Goal: Ask a question: Seek information or help from site administrators or community

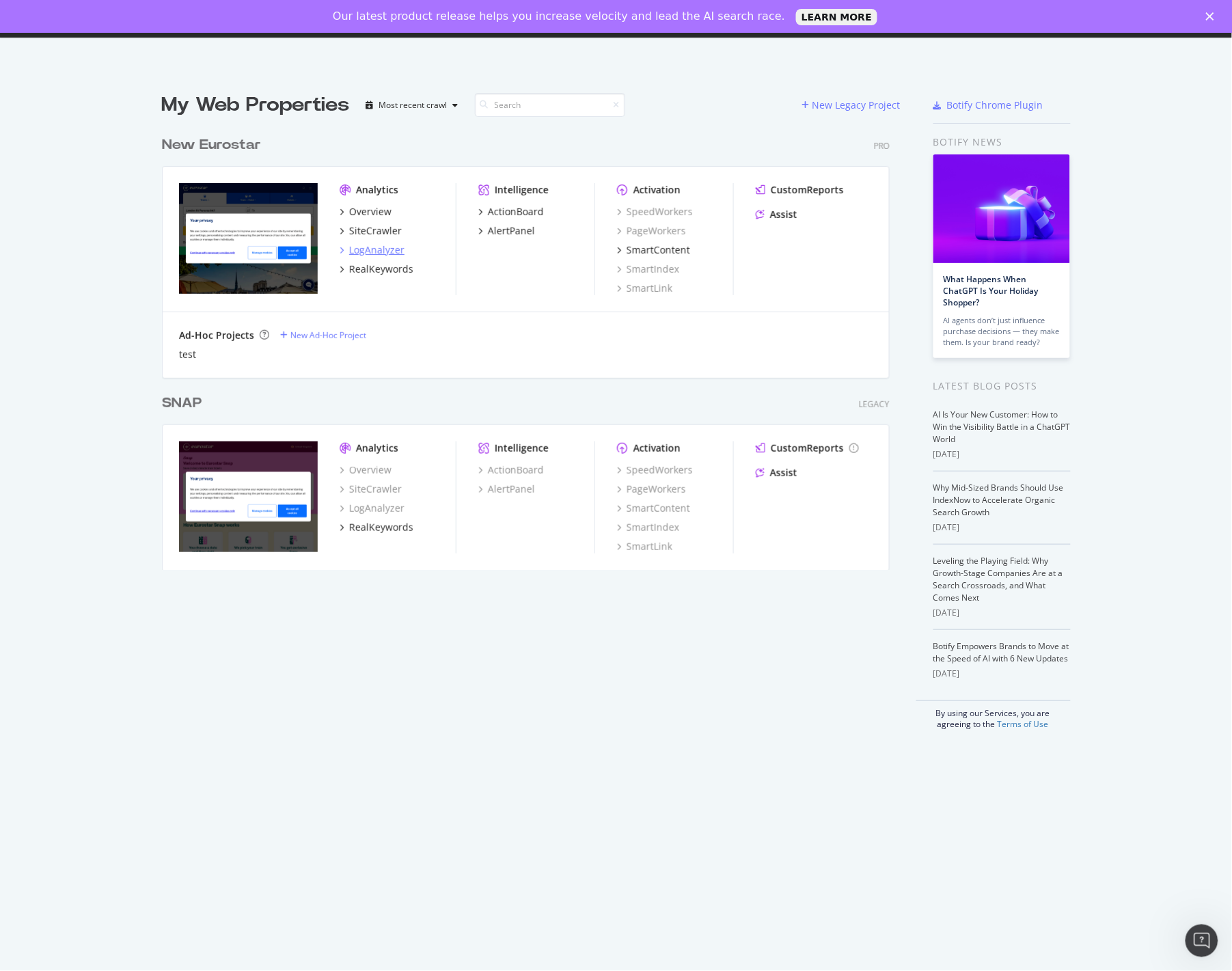
click at [369, 250] on div "LogAnalyzer" at bounding box center [376, 250] width 55 height 14
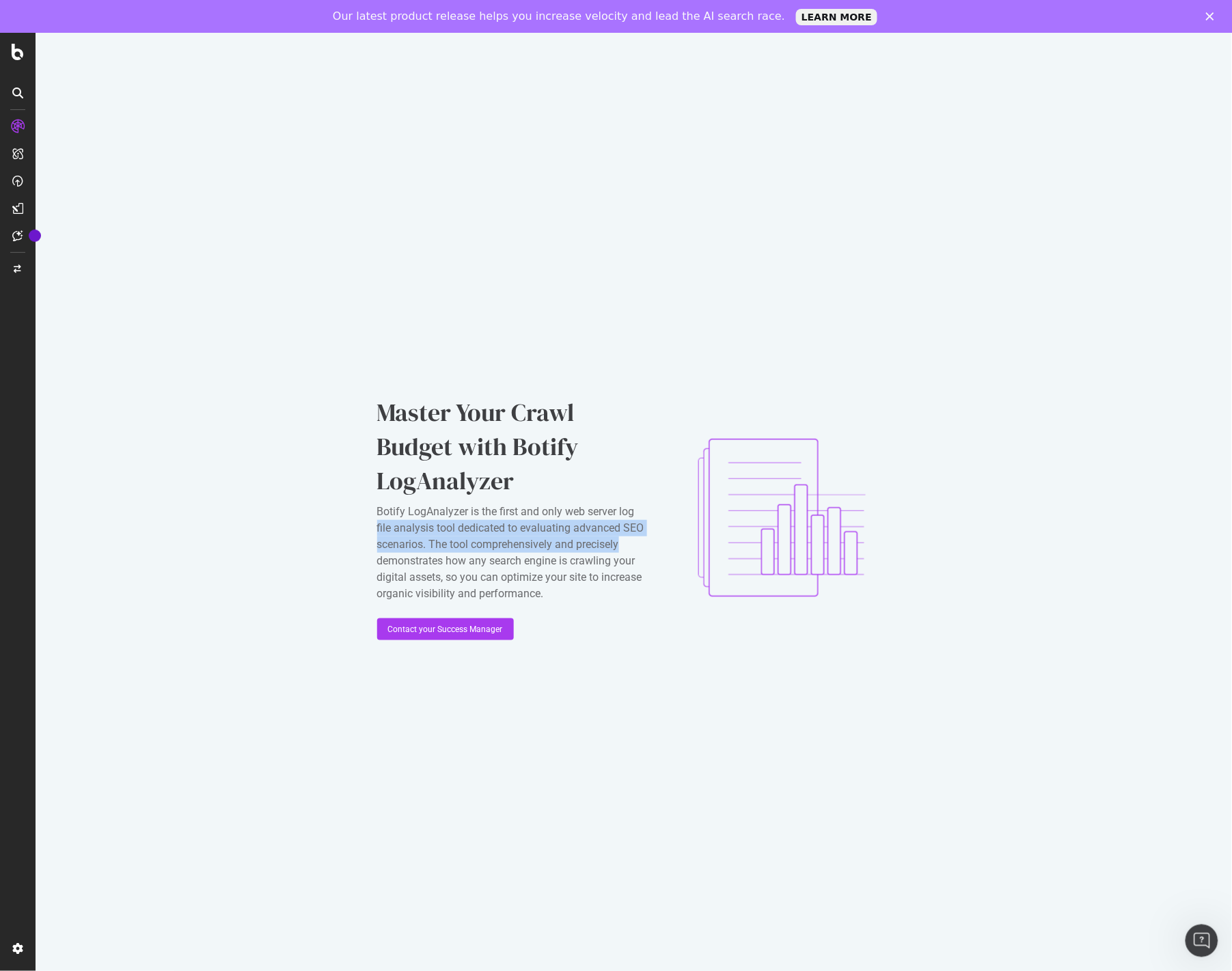
drag, startPoint x: 374, startPoint y: 526, endPoint x: 576, endPoint y: 552, distance: 203.7
click at [646, 551] on div "Master Your Crawl Budget with Botify LogAnalyzer Botify LogAnalyzer is the firs…" at bounding box center [633, 518] width 1197 height 971
click at [567, 567] on div "Botify LogAnalyzer is the first and only web server log file analysis tool dedi…" at bounding box center [514, 552] width 273 height 98
drag, startPoint x: 351, startPoint y: 558, endPoint x: 394, endPoint y: 559, distance: 43.0
click at [352, 558] on div "Master Your Crawl Budget with Botify LogAnalyzer Botify LogAnalyzer is the firs…" at bounding box center [633, 518] width 1197 height 971
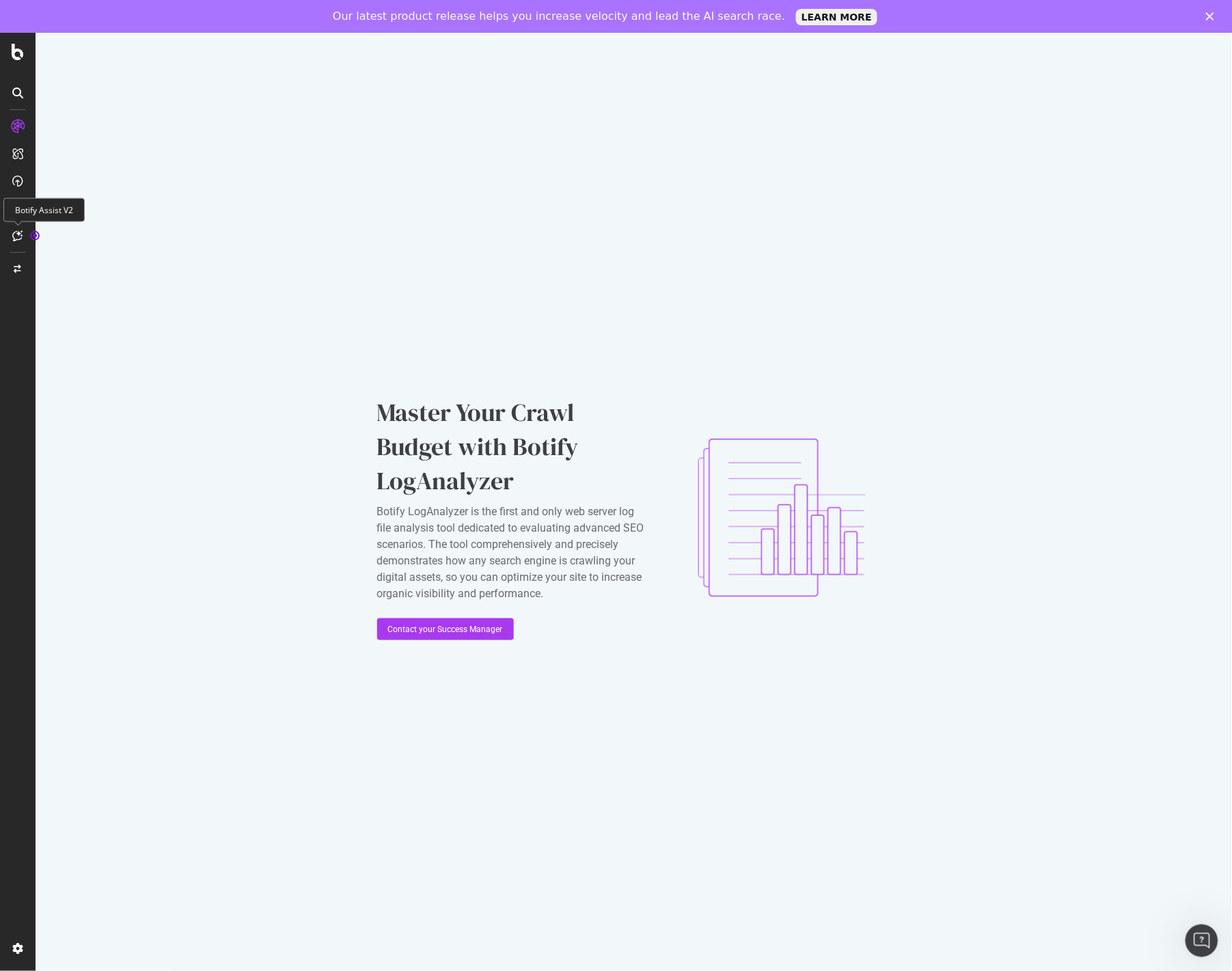
click at [17, 226] on div at bounding box center [17, 236] width 22 height 22
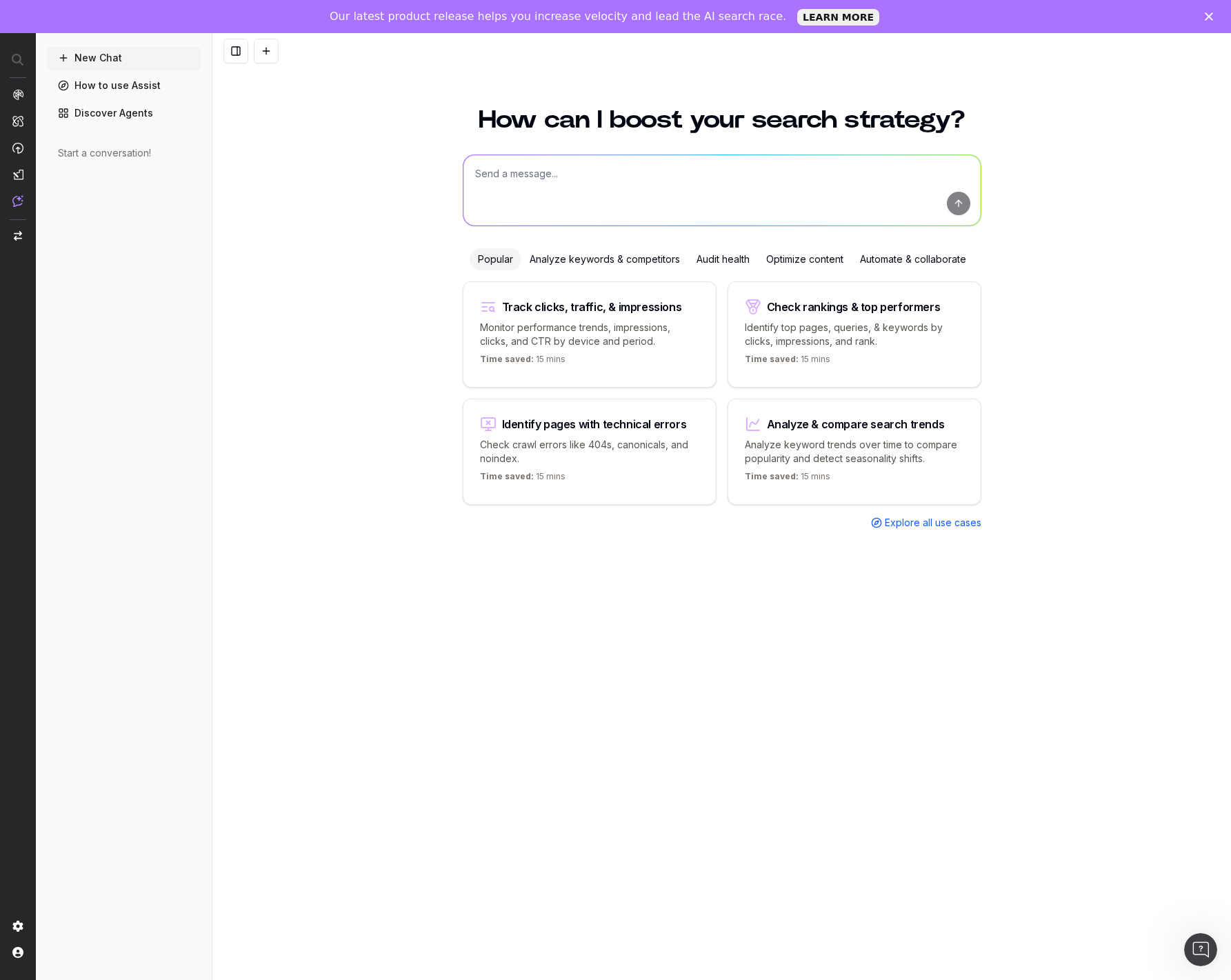
click at [849, 425] on div "Analyze & compare search trends" at bounding box center [856, 424] width 178 height 11
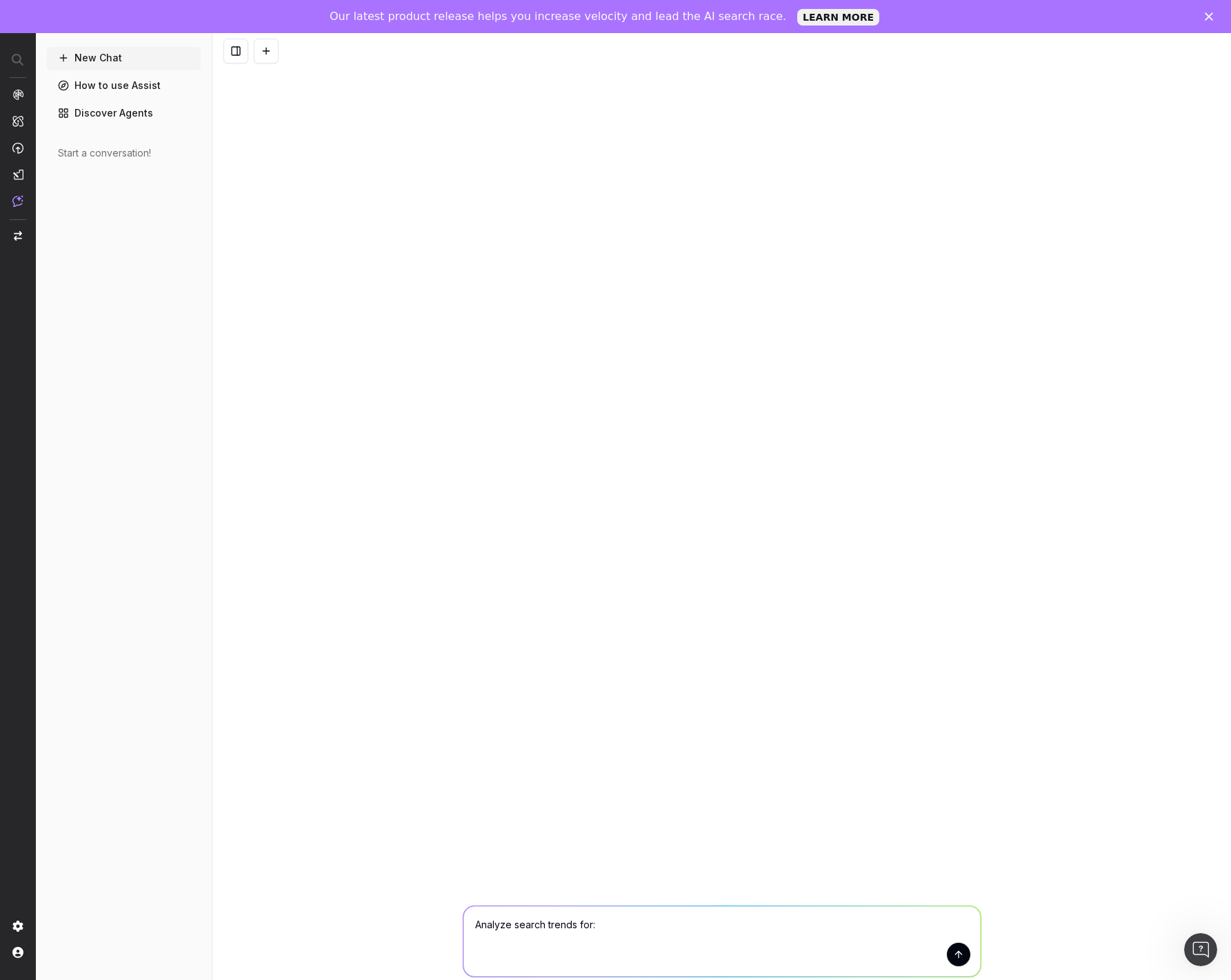
click at [1213, 15] on polygon "Fermer" at bounding box center [1209, 17] width 8 height 8
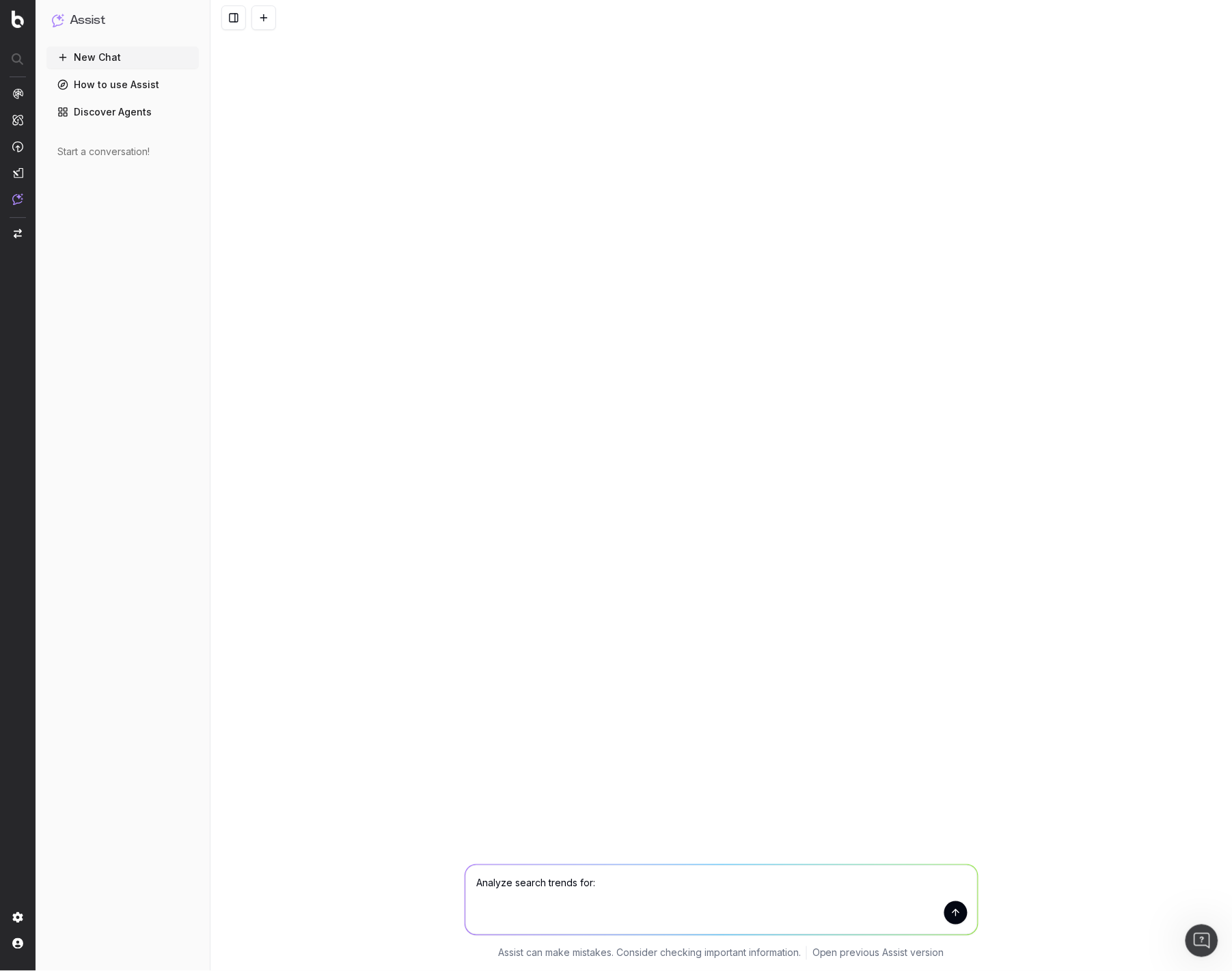
click at [531, 892] on textarea "Analyze search trends for:" at bounding box center [721, 899] width 512 height 70
click at [632, 887] on textarea "Analyze search trends for:" at bounding box center [721, 899] width 512 height 70
type textarea "Analyze search trends for: eurostar"
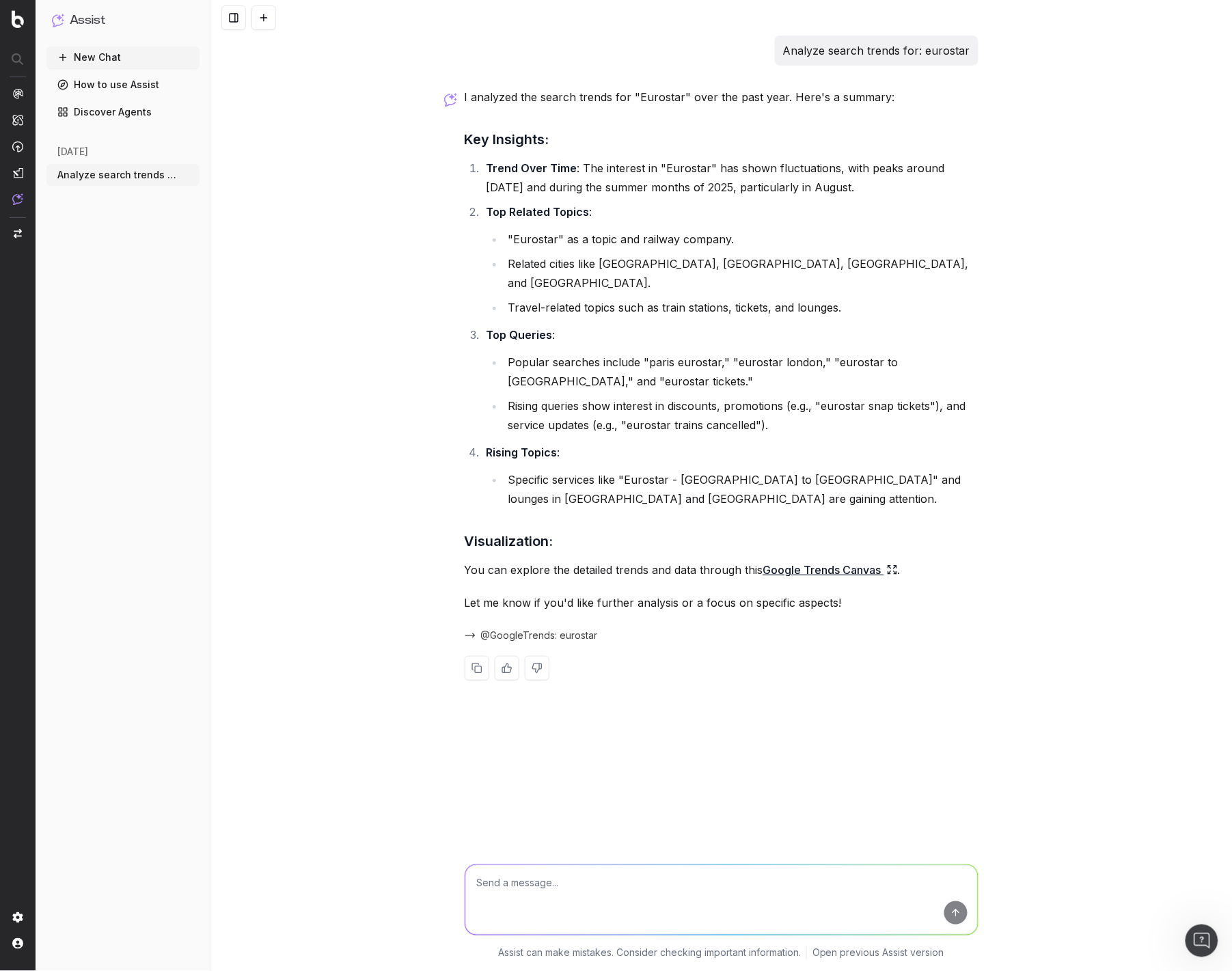
click at [825, 560] on link "Google Trends Canvas" at bounding box center [830, 569] width 134 height 19
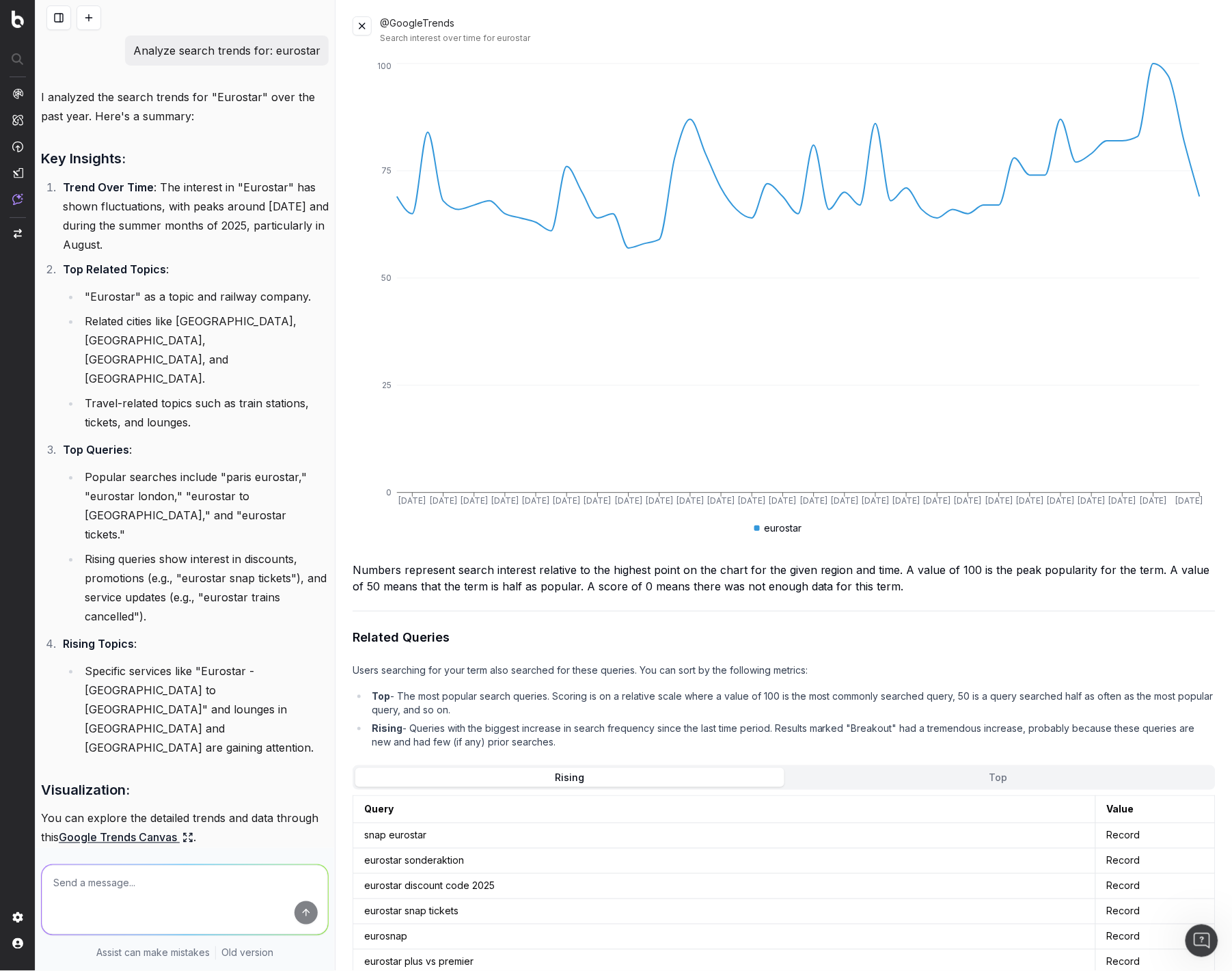
click at [175, 897] on textarea at bounding box center [185, 899] width 287 height 70
click at [119, 892] on textarea at bounding box center [185, 899] width 287 height 70
type textarea "p"
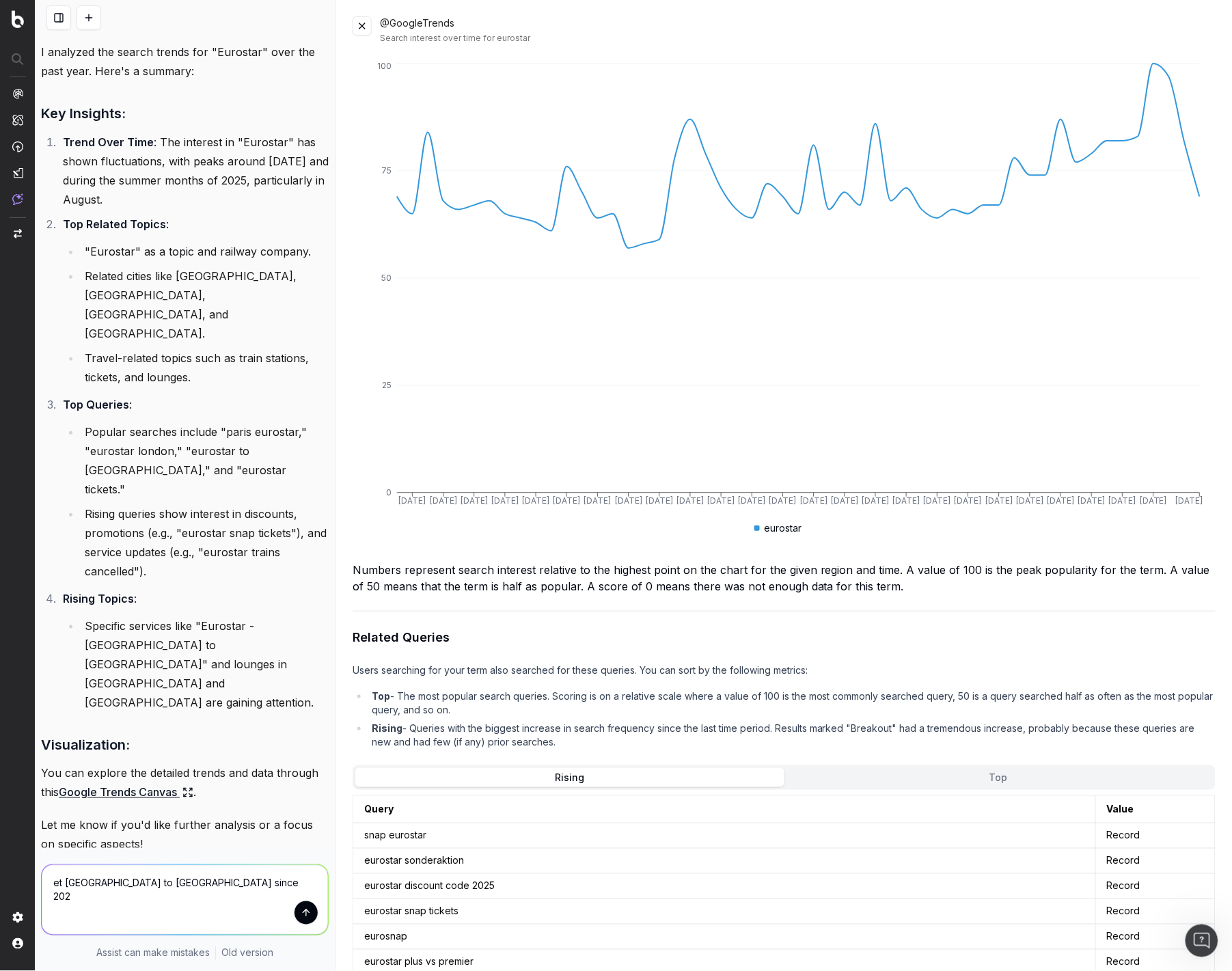
type textarea "et [GEOGRAPHIC_DATA] to [GEOGRAPHIC_DATA] since [DATE]"
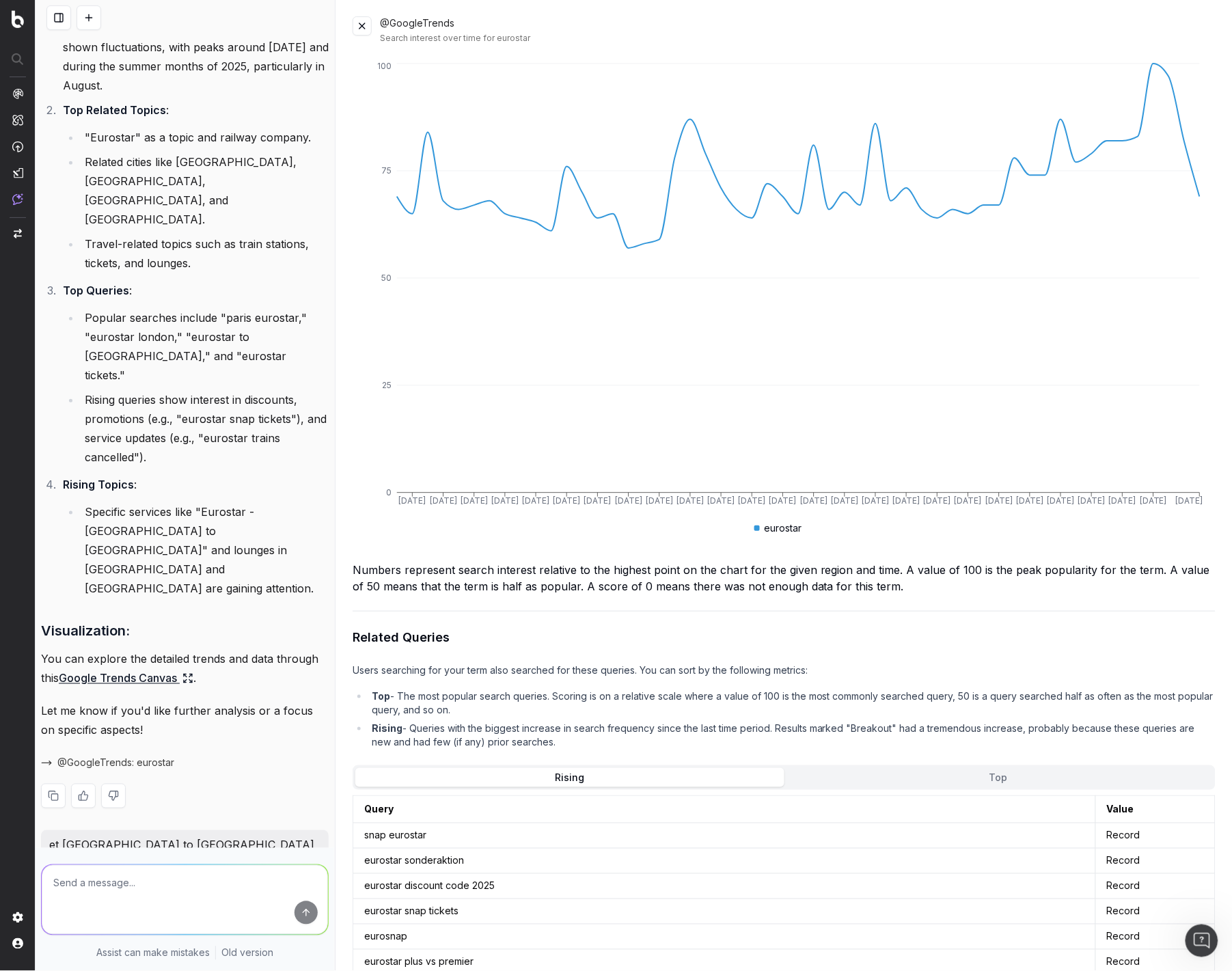
scroll to position [0, 0]
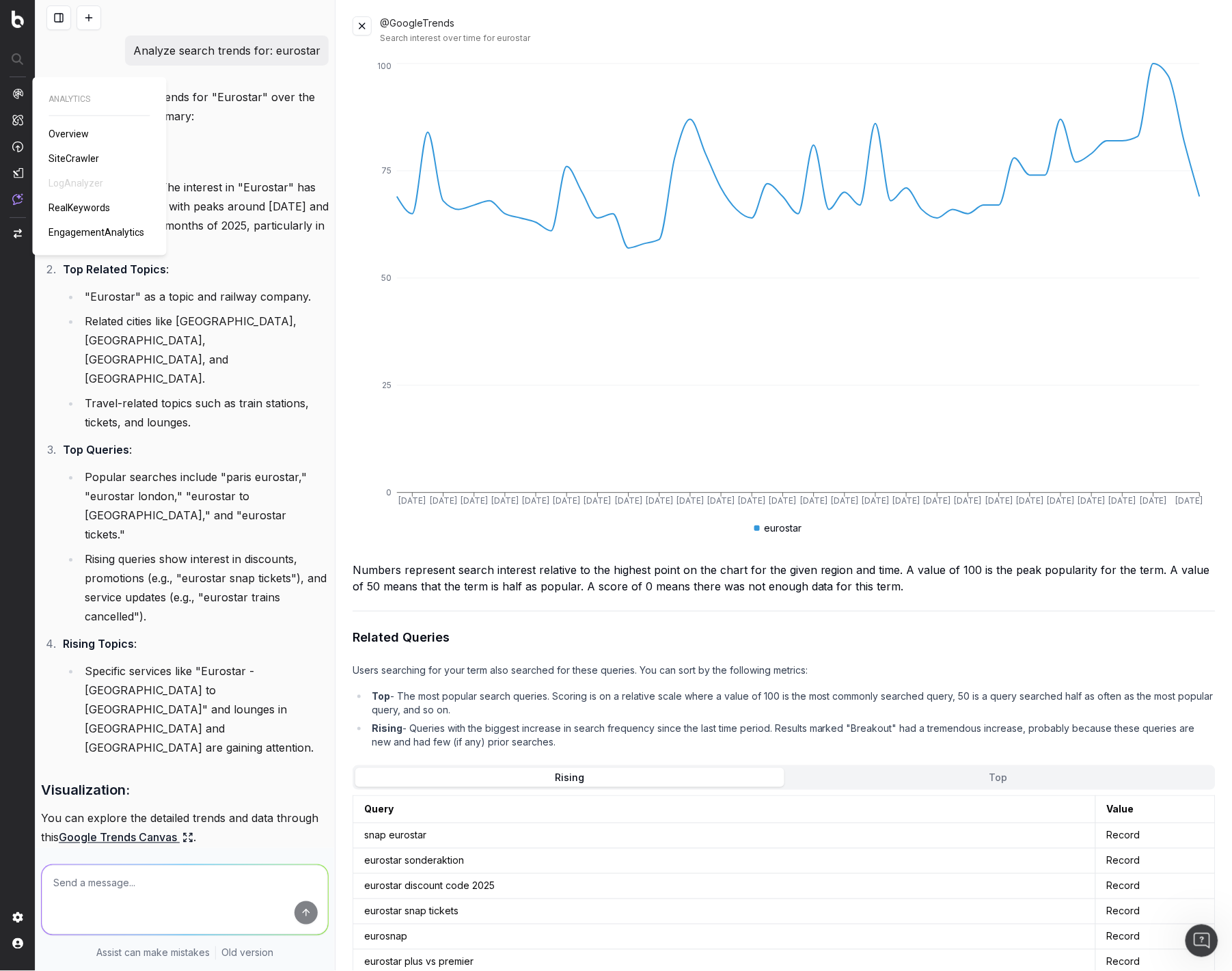
click at [73, 178] on div "ANALYTICS Overview SiteCrawler LogAnalyzer RealKeywords EngagementAnalytics" at bounding box center [100, 166] width 101 height 146
click at [66, 190] on div "ANALYTICS Overview SiteCrawler LogAnalyzer RealKeywords EngagementAnalytics" at bounding box center [100, 166] width 101 height 146
click at [68, 182] on div "ANALYTICS Overview SiteCrawler LogAnalyzer RealKeywords EngagementAnalytics" at bounding box center [100, 166] width 101 height 146
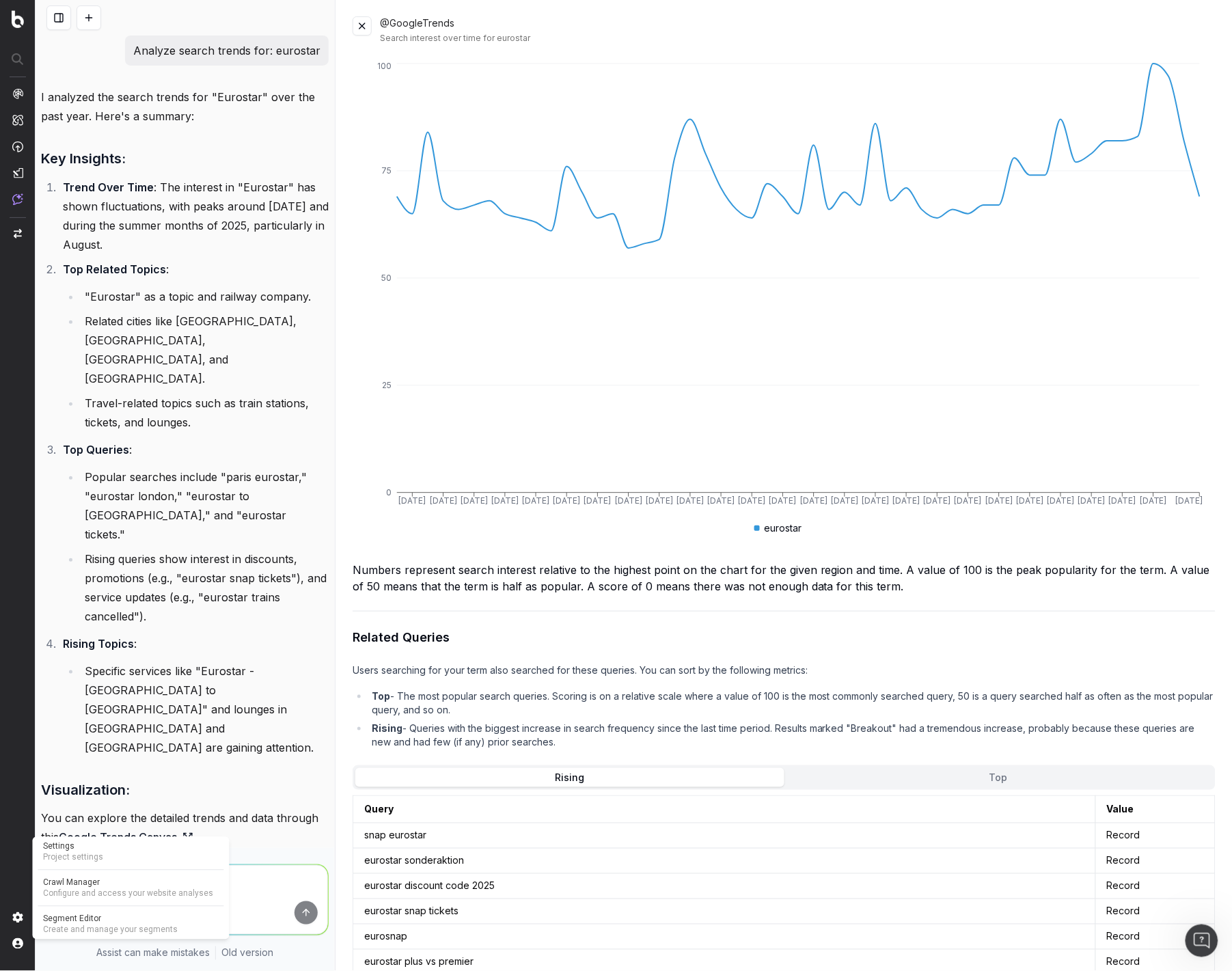
click at [18, 919] on img at bounding box center [17, 917] width 11 height 11
click at [21, 913] on img at bounding box center [17, 917] width 11 height 11
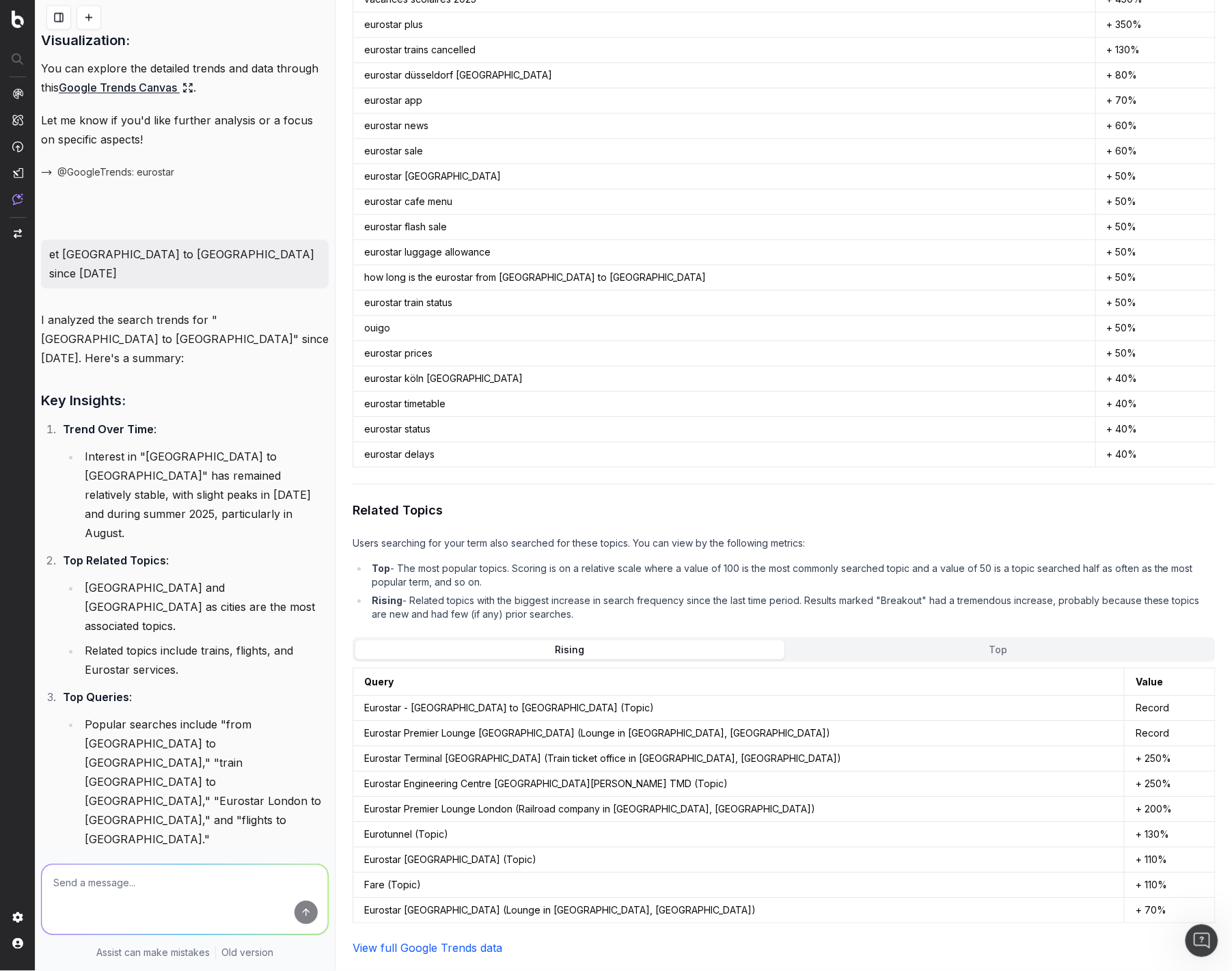
scroll to position [870, 0]
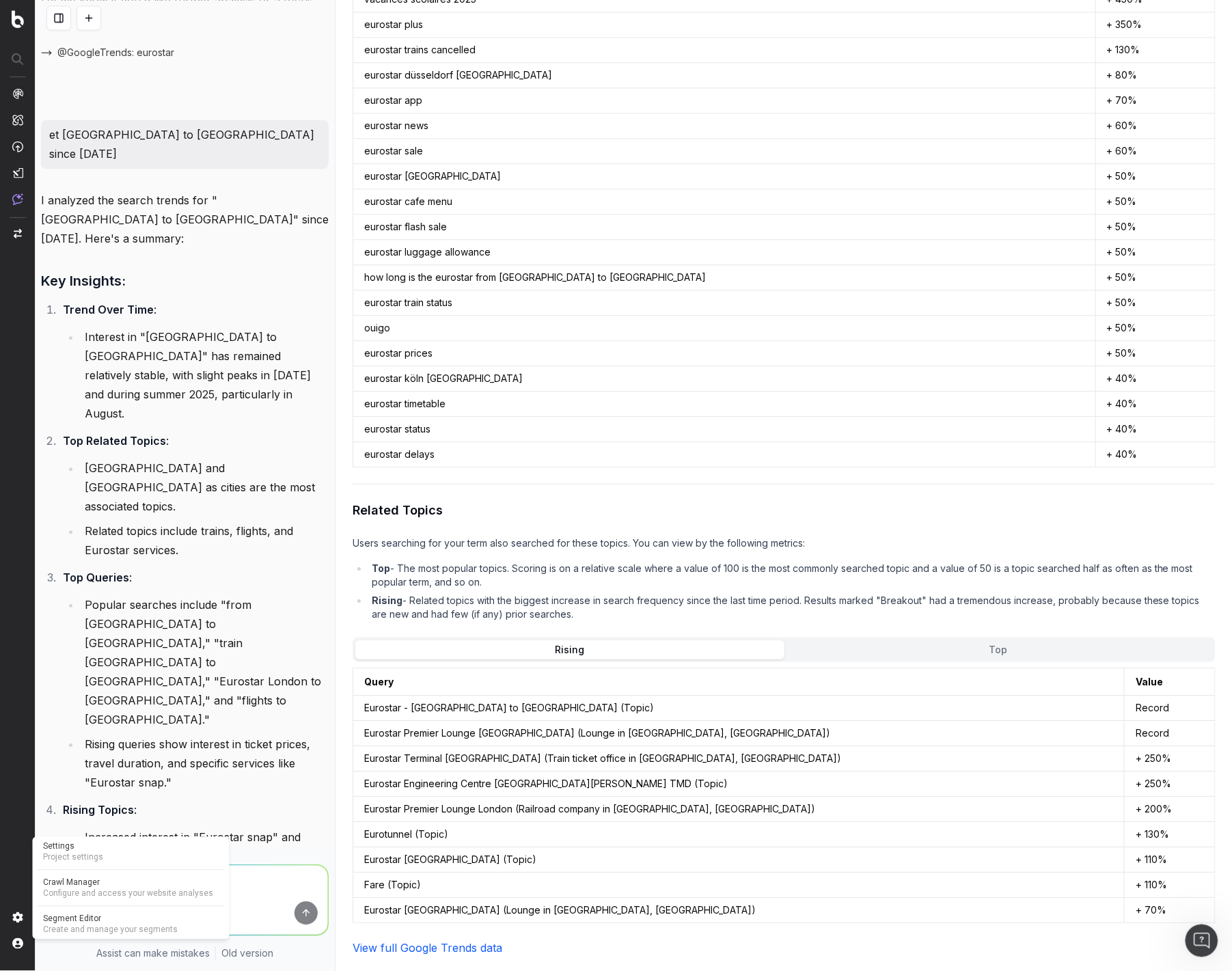
click at [18, 921] on img at bounding box center [17, 917] width 11 height 11
click at [70, 851] on span "Settings" at bounding box center [131, 846] width 175 height 11
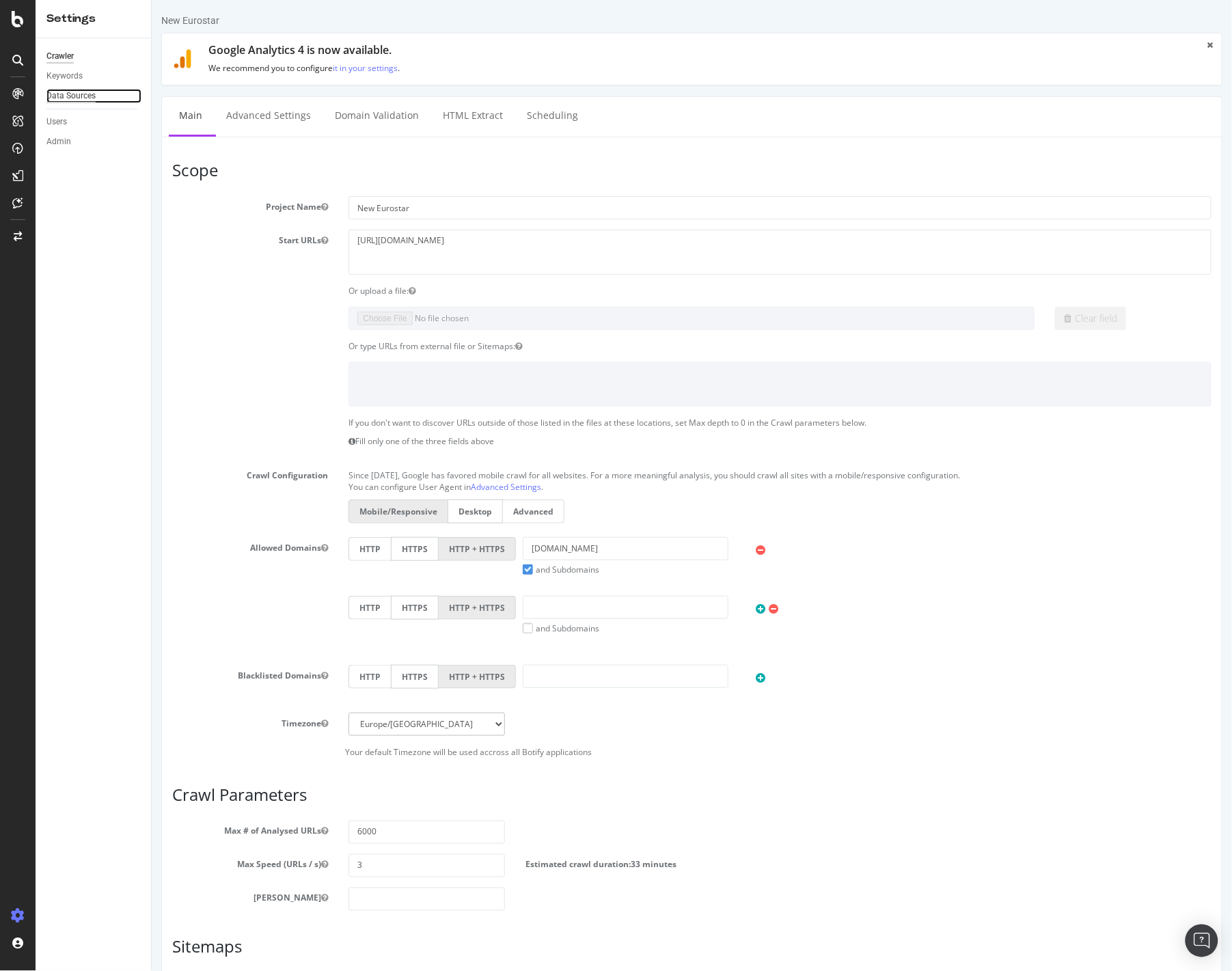
click at [76, 96] on div "Data Sources" at bounding box center [71, 96] width 49 height 14
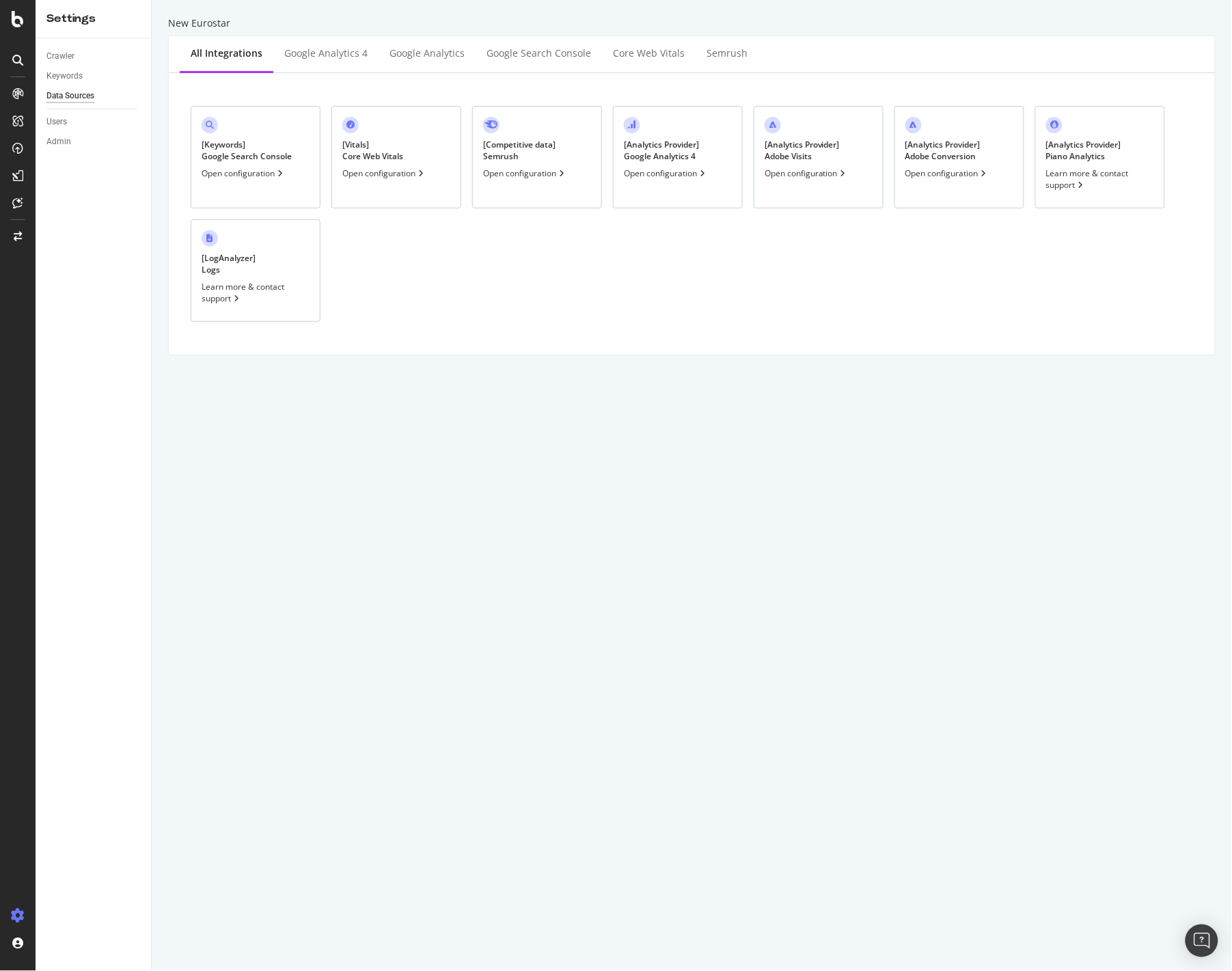
click at [285, 295] on div "Learn more & contact support" at bounding box center [255, 292] width 108 height 23
